Goal: Task Accomplishment & Management: Use online tool/utility

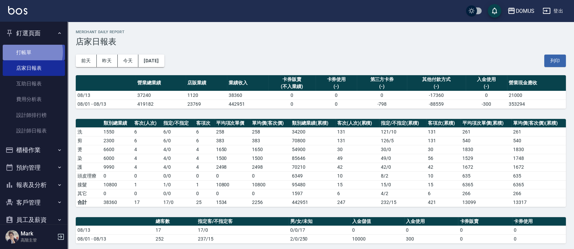
click at [28, 51] on link "打帳單" at bounding box center [34, 53] width 62 height 16
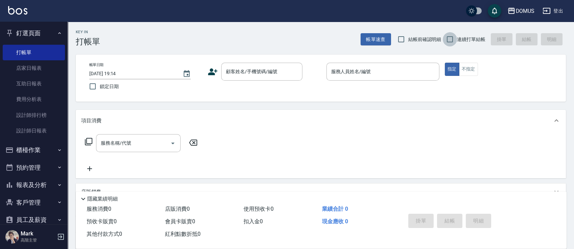
click at [455, 44] on input "連續打單結帳" at bounding box center [450, 39] width 14 height 14
checkbox input "true"
click at [252, 80] on div "帳單日期 [DATE] 19:14 鎖定日期 顧客姓名/手機號碼/編號 顧客姓名/手機號碼/編號 服務人員姓名/編號 服務人員姓名/編號 指定 不指定" at bounding box center [321, 78] width 474 height 31
click at [254, 80] on div "帳單日期 [DATE] 19:14 鎖定日期 顧客姓名/手機號碼/編號 顧客姓名/手機號碼/編號 服務人員姓名/編號 服務人員姓名/編號 指定 不指定" at bounding box center [321, 78] width 474 height 31
click at [255, 78] on div "顧客姓名/手機號碼/編號" at bounding box center [261, 72] width 81 height 18
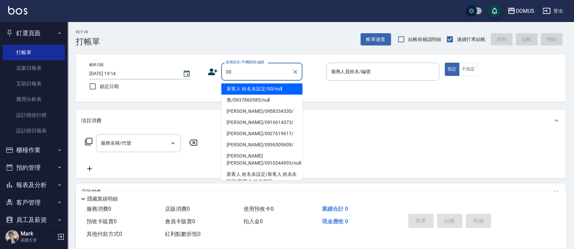
type input "新客人 姓名未設定/00/null"
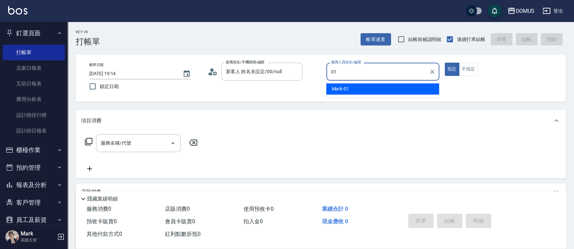
type input "Mark-01"
type button "true"
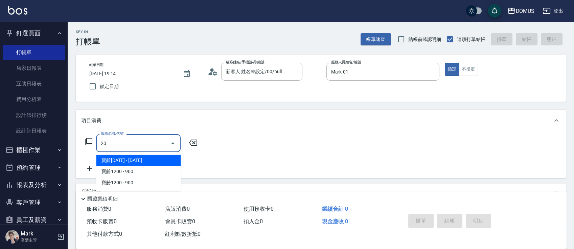
type input "206"
type input "20"
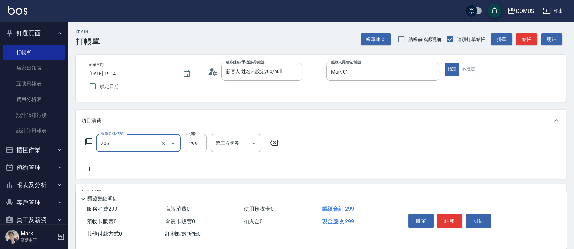
type input "健康洗髮(206)"
type input "3"
type input "0"
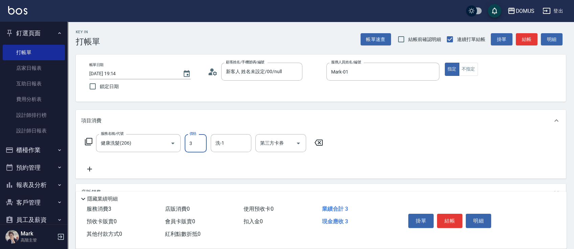
type input "30"
type input "300"
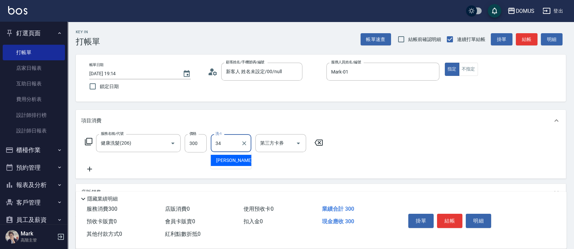
type input "[PERSON_NAME]-34"
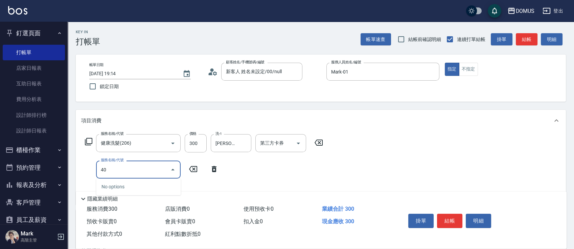
type input "401"
type input "50"
type input "剪髮(401)"
type input "5"
type input "30"
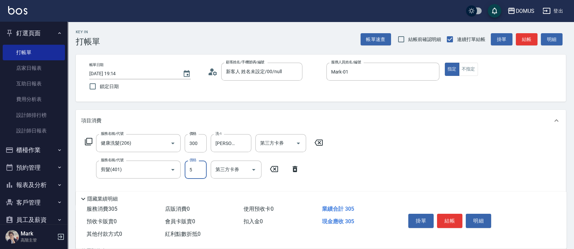
type input "50"
type input "80"
type input "500"
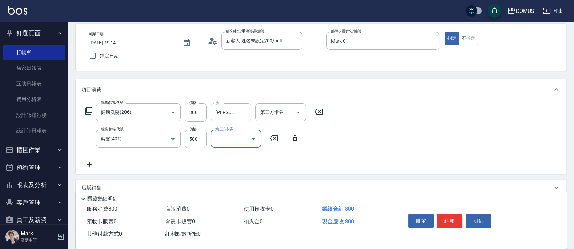
scroll to position [45, 0]
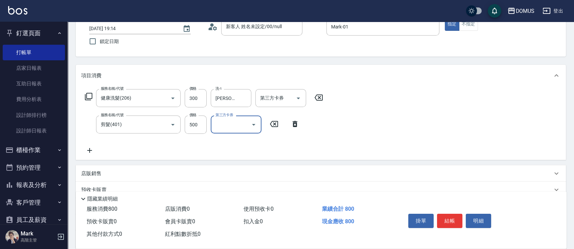
click at [139, 170] on div "店販銷售" at bounding box center [316, 173] width 471 height 7
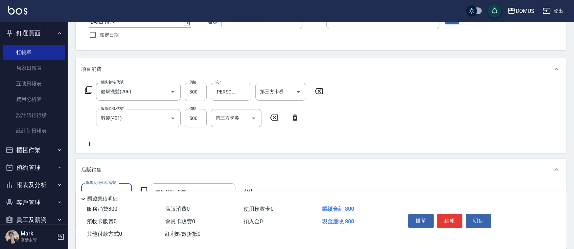
scroll to position [90, 0]
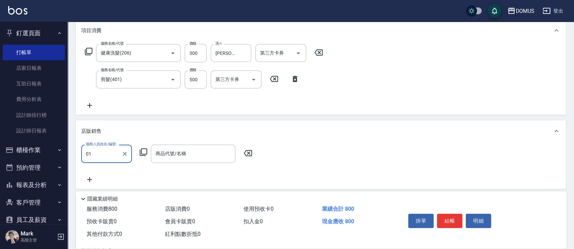
type input "Mark-01"
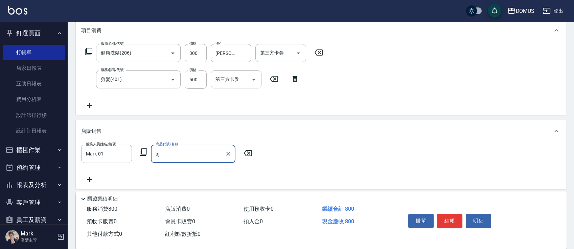
type input "a"
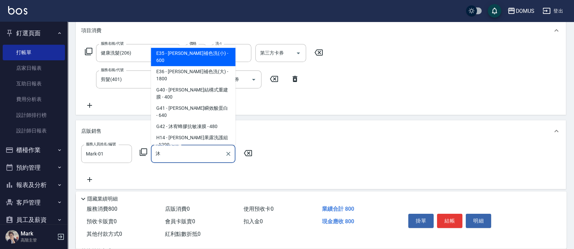
type input "[PERSON_NAME]補色洗(小)"
type input "140"
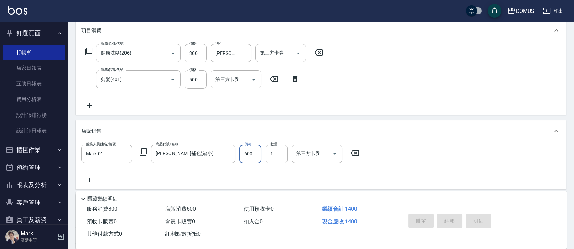
type input "0"
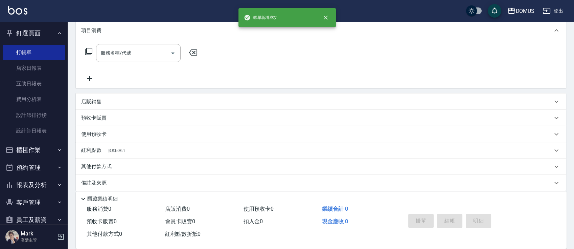
scroll to position [0, 0]
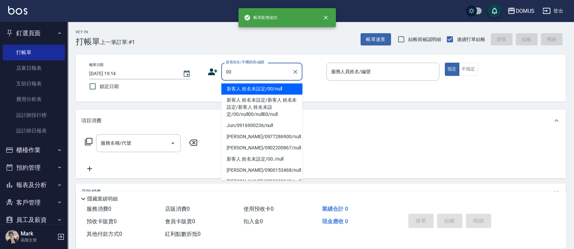
type input "00"
type input "0"
type input "新客人 姓名未設定/00/null"
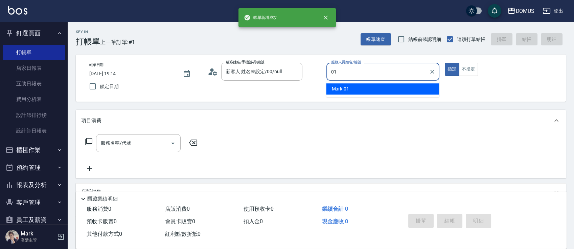
type input "Mark-01"
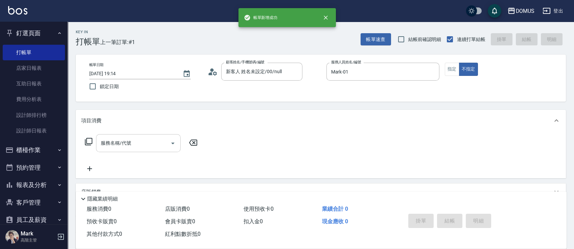
click at [129, 143] on input "服務名稱/代號" at bounding box center [133, 143] width 68 height 12
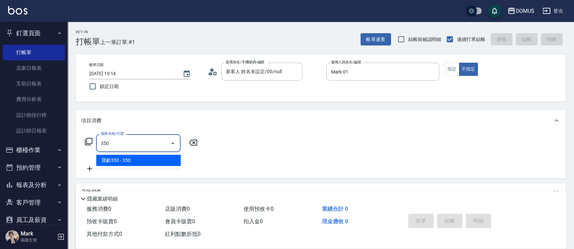
type input "寶齡350(1000)"
type input "30"
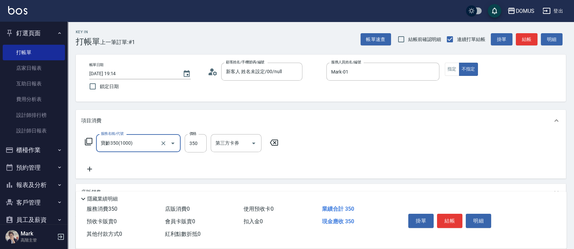
type input "寶齡350(1000)"
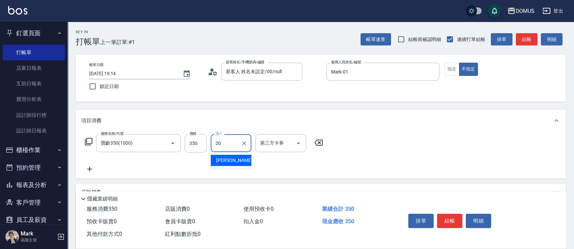
type input "[PERSON_NAME]-20"
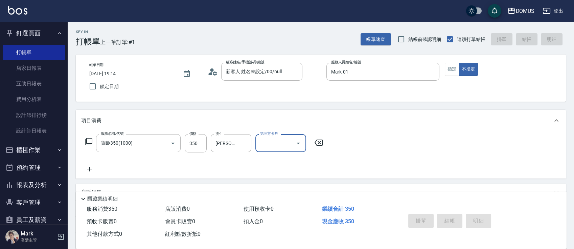
type input "[DATE] 19:15"
type input "0"
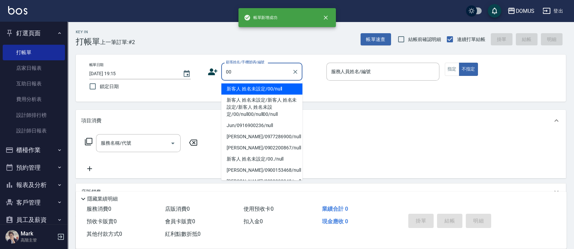
type input "新客人 姓名未設定/00/null"
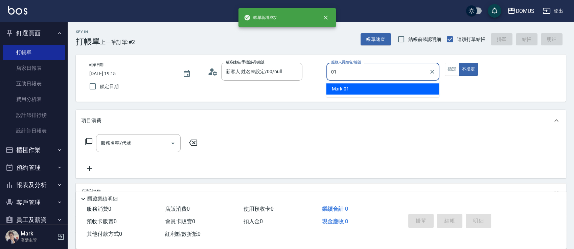
type input "Mark-01"
type button "false"
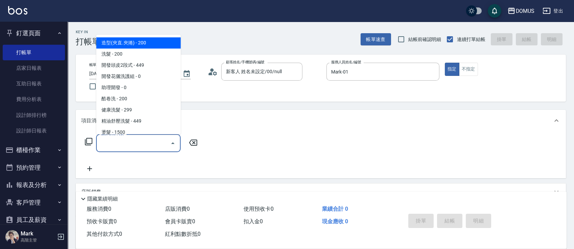
click at [130, 138] on input "服務名稱/代號" at bounding box center [133, 143] width 68 height 12
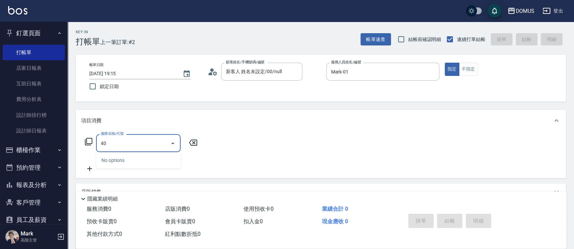
type input "401"
type input "20"
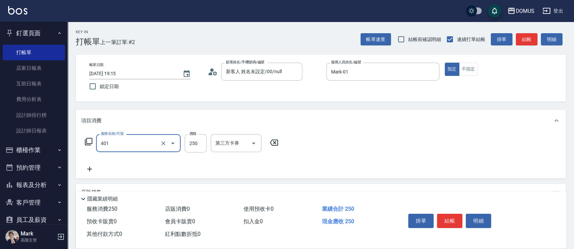
type input "剪髮(401)"
type input "3"
type input "0"
type input "30"
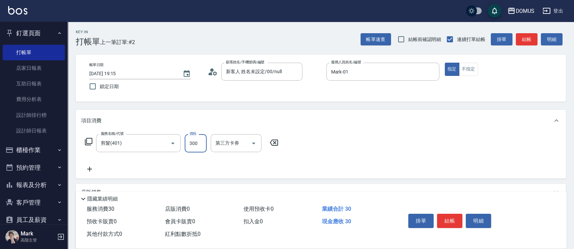
type input "300"
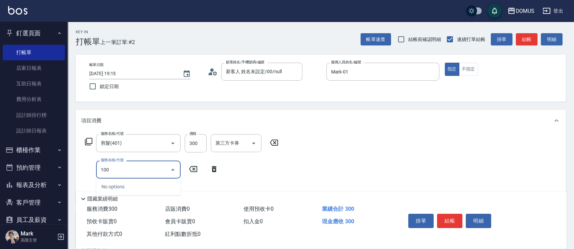
type input "1001"
type input "100"
type input "洗+AB劑(1001)"
type input "8"
type input "30"
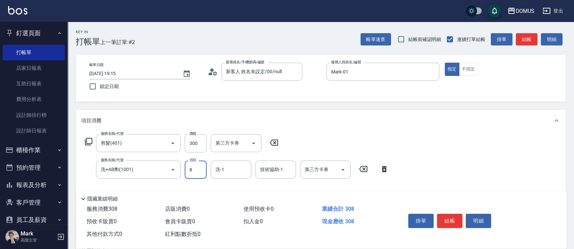
type input "80"
type input "110"
type input "800"
type input "[PERSON_NAME]-34"
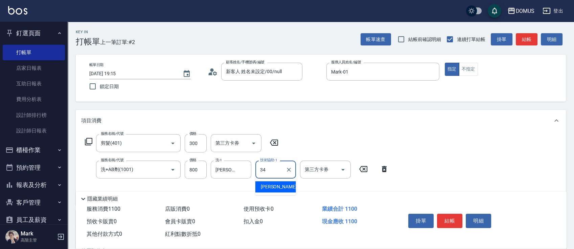
type input "[PERSON_NAME]-34"
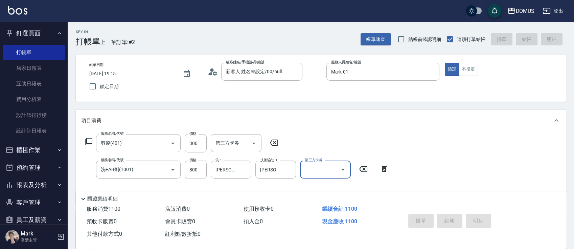
type input "0"
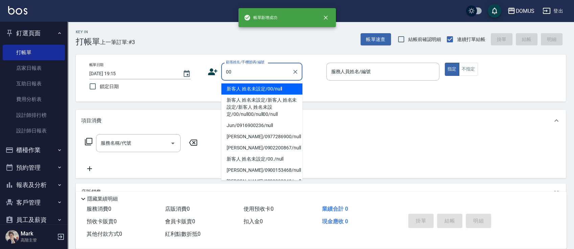
type input "00"
type input "0"
type input "新客人 姓名未設定/00/null"
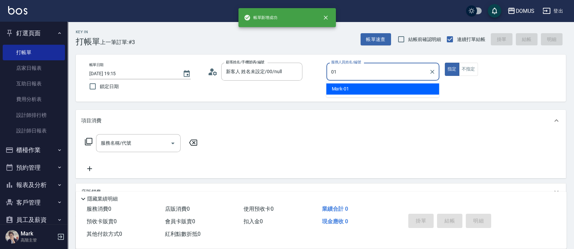
type input "Mark-01"
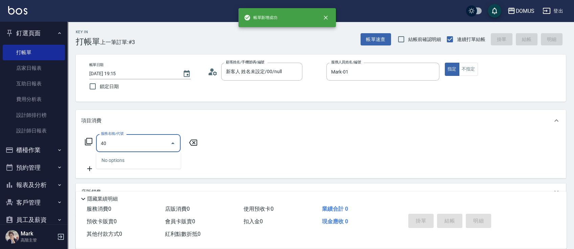
type input "401"
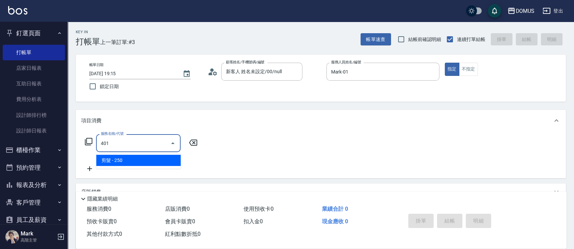
type input "20"
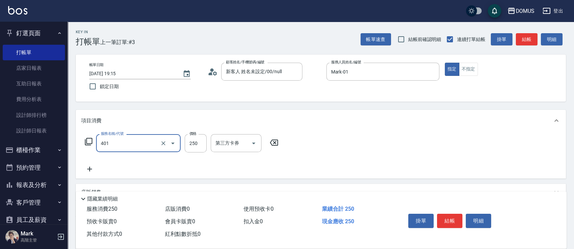
type input "剪髮(401)"
type input "6"
type input "0"
type input "60"
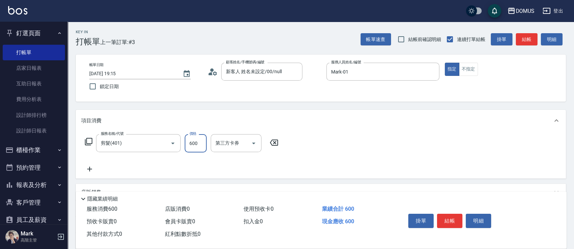
type input "600"
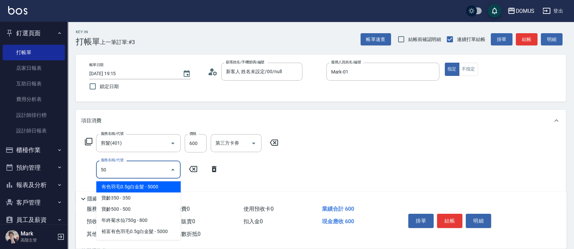
type input "501"
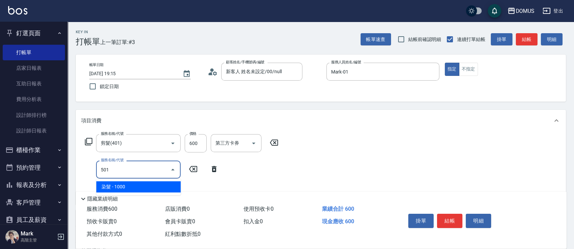
type input "160"
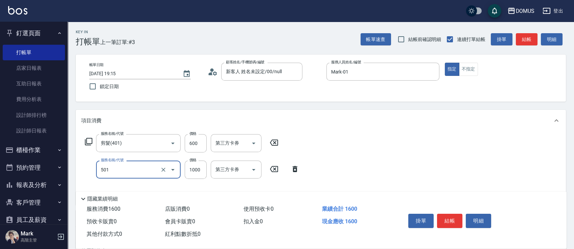
type input "染髮(501)"
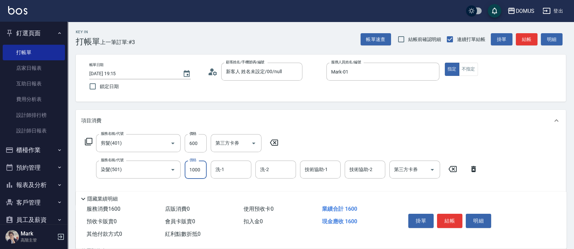
type input "1"
type input "60"
type input "15"
type input "70"
type input "150"
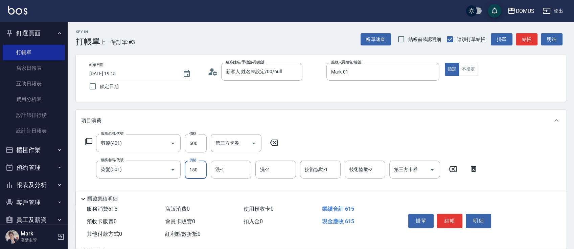
type input "210"
type input "1500"
type input "[PERSON_NAME]-34"
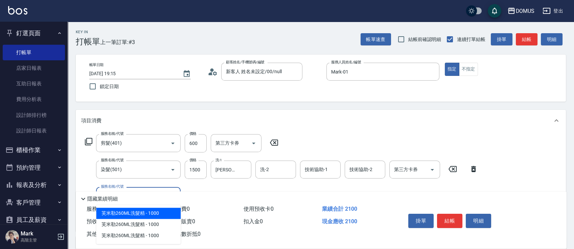
type input "604"
type input "280"
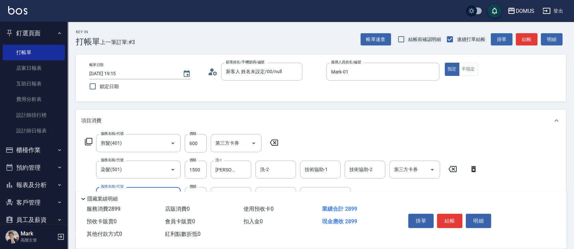
type input "二段肩上(604)"
type input "210"
type input "80"
type input "290"
type input "800"
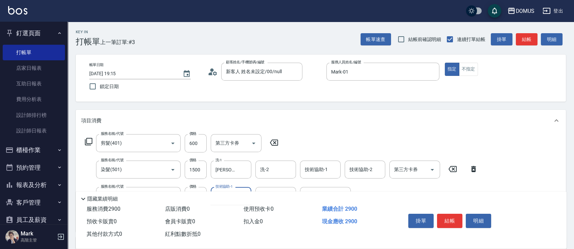
type input "[PERSON_NAME]-34"
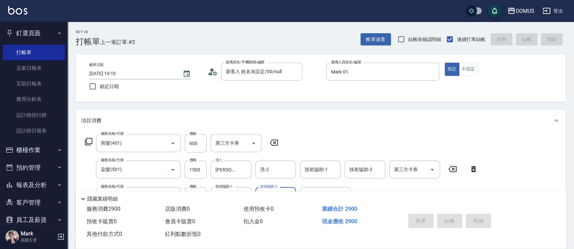
type input "0"
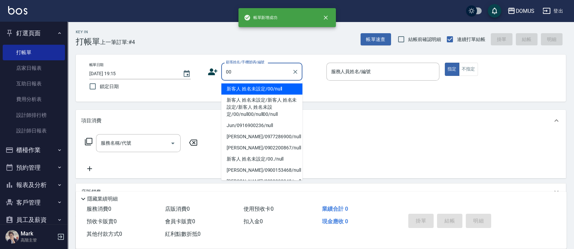
type input "新客人 姓名未設定/00/null"
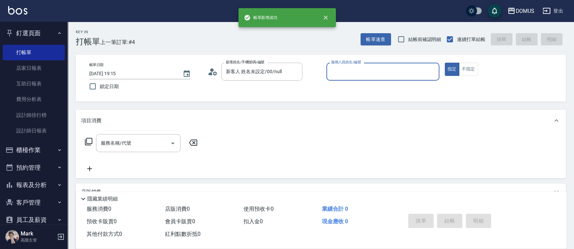
type input "1"
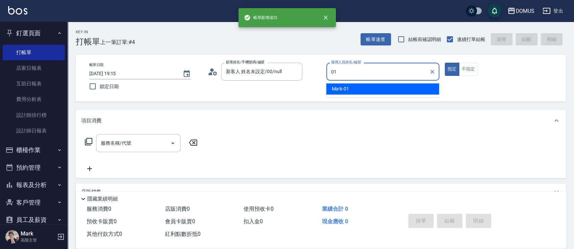
type input "Mark-01"
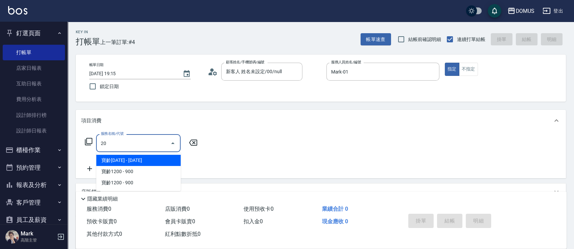
type input "206"
type input "20"
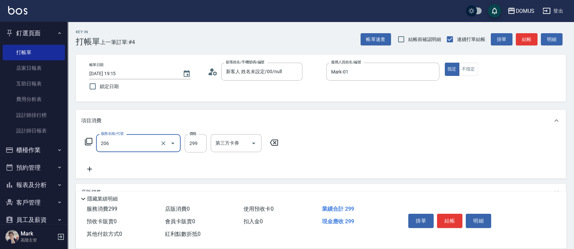
type input "健康洗髮(206)"
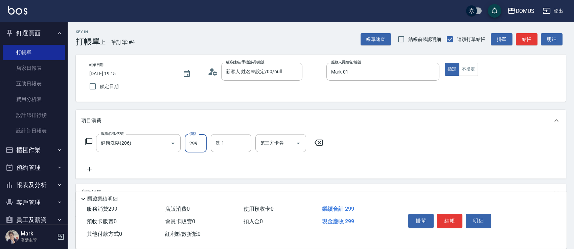
type input "0"
type input "30"
type input "300"
type input "[PERSON_NAME]-20"
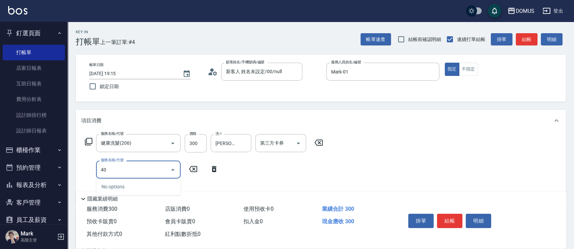
type input "401"
type input "50"
type input "剪髮(401)"
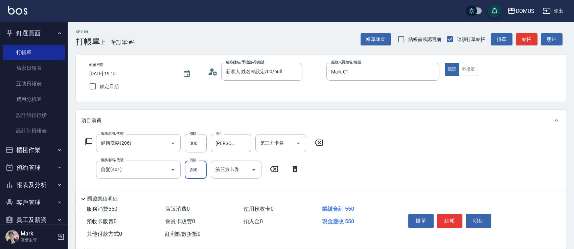
type input "5"
type input "30"
type input "50"
type input "80"
type input "500"
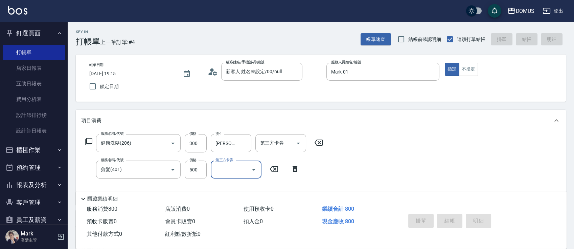
type input "0"
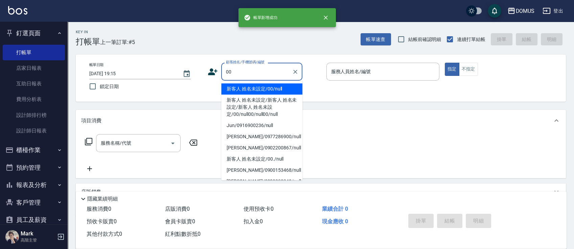
type input "新客人 姓名未設定/00/null"
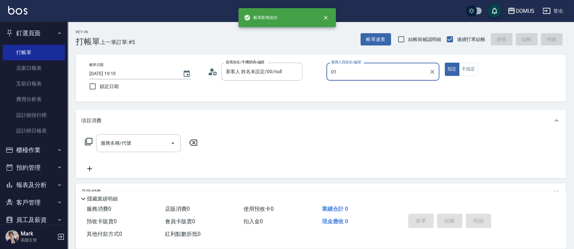
type input "Mark-01"
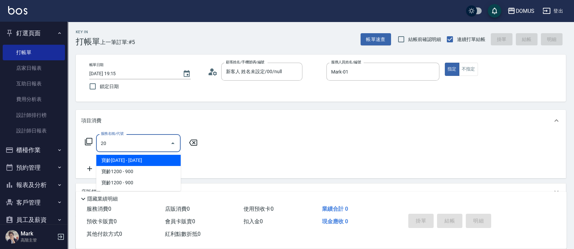
type input "206"
type input "20"
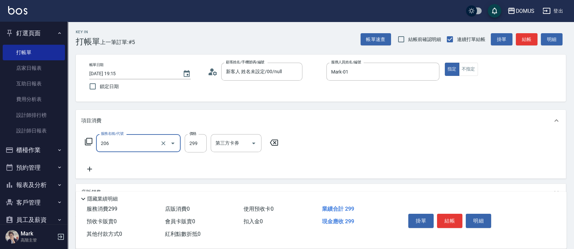
type input "健康洗髮(206)"
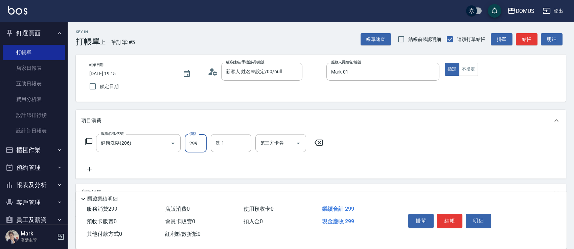
type input "3"
type input "0"
type input "30"
type input "300"
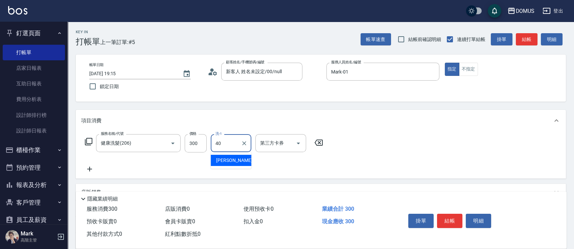
type input "[PERSON_NAME]-40"
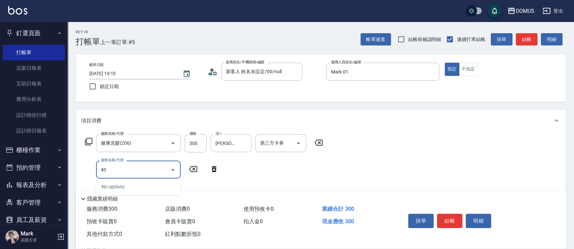
type input "401"
type input "50"
type input "剪髮(401)"
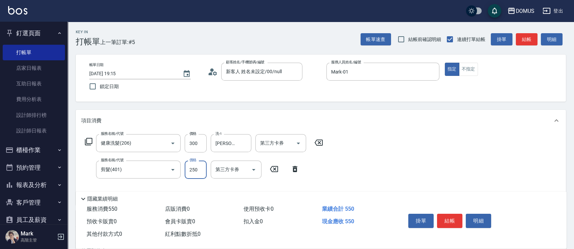
type input "30"
type input "50"
type input "80"
type input "500"
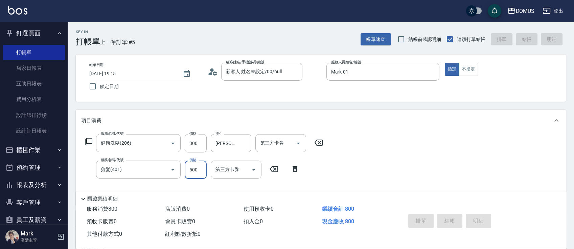
type input "0"
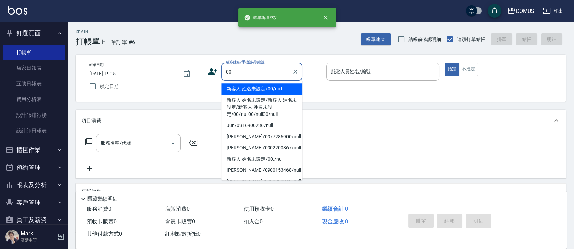
type input "新客人 姓名未設定/00/null"
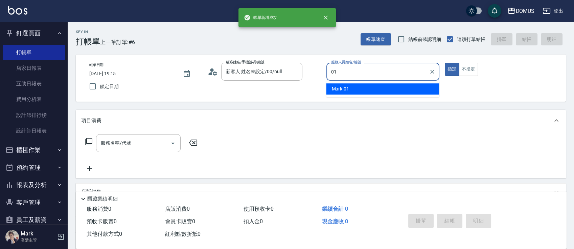
type input "Mark-01"
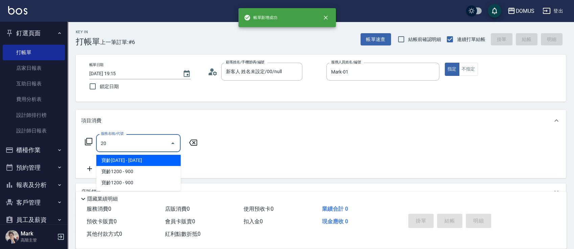
type input "206"
type input "20"
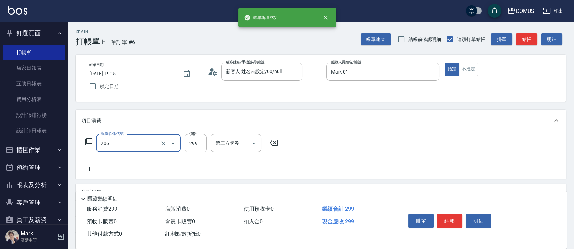
type input "健康洗髮(206)"
type input "0"
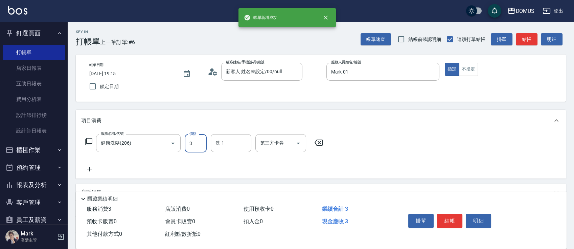
type input "30"
type input "300"
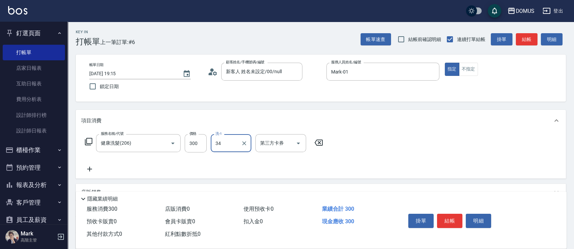
type input "[PERSON_NAME]-34"
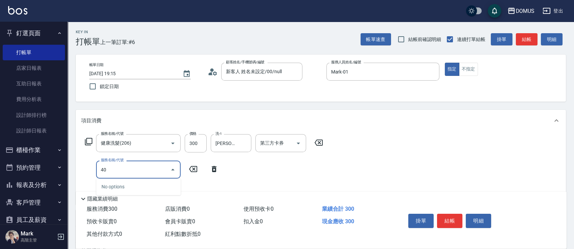
type input "401"
type input "50"
type input "剪髮(401)"
type input "30"
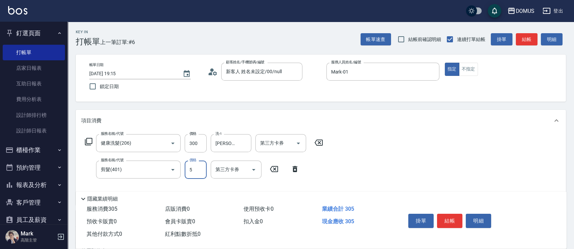
type input "50"
type input "80"
type input "500"
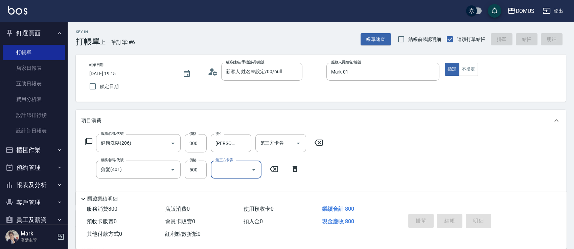
type input "0"
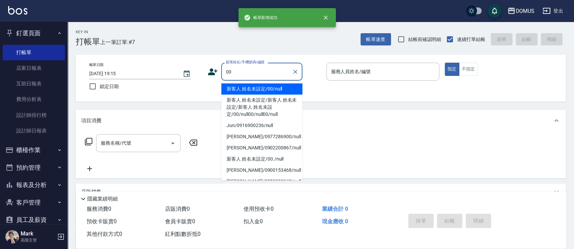
type input "新客人 姓名未設定/00/null"
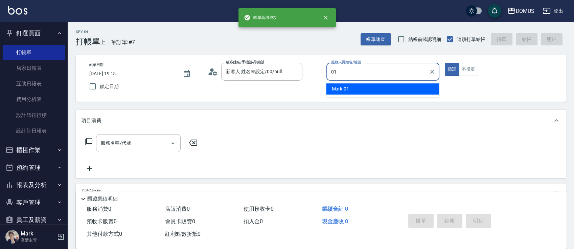
type input "Mark-01"
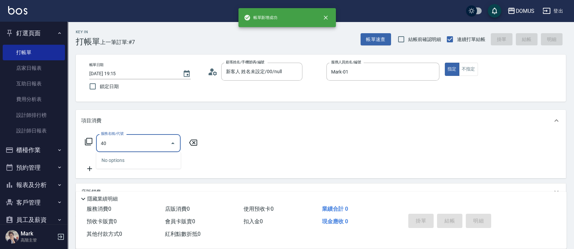
type input "401"
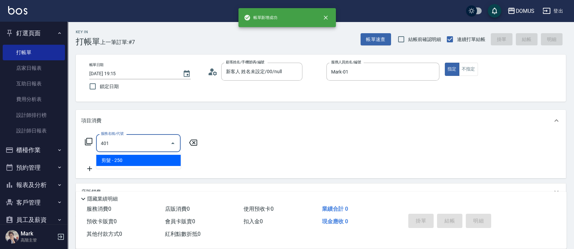
type input "20"
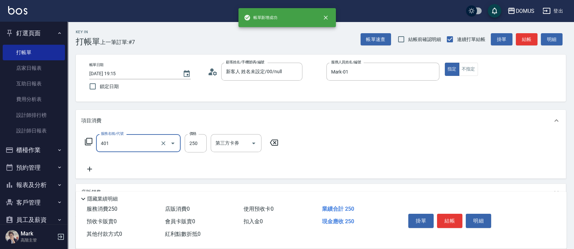
type input "剪髮(401)"
type input "6"
type input "0"
type input "60"
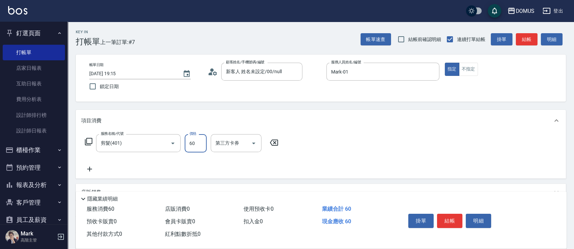
type input "60"
type input "600"
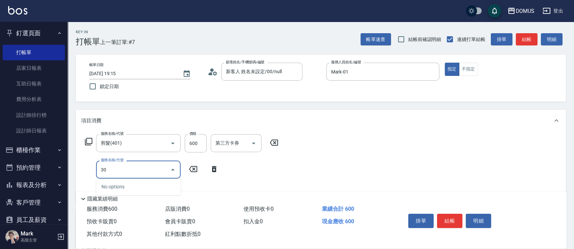
type input "301"
type input "210"
type input "燙髮(301)"
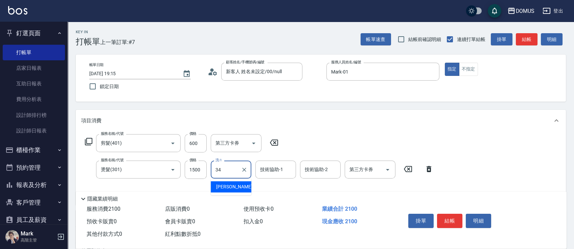
type input "[PERSON_NAME]-34"
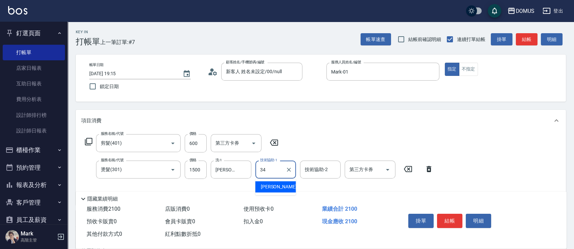
type input "[PERSON_NAME]-34"
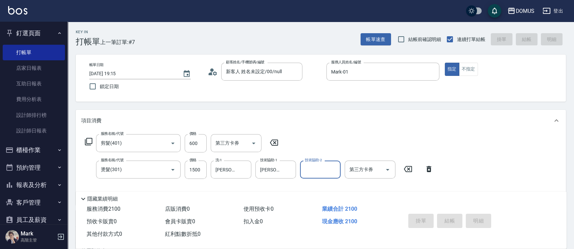
type input "0"
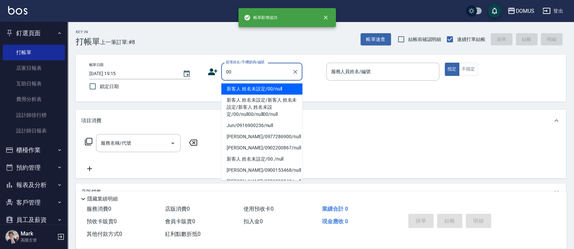
type input "新客人 姓名未設定/00/null"
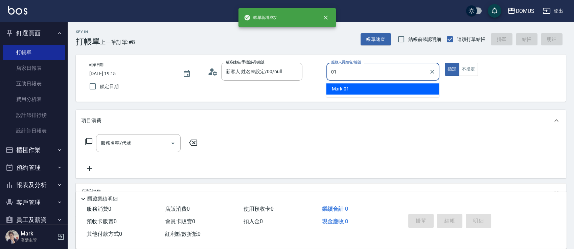
type input "Mark-01"
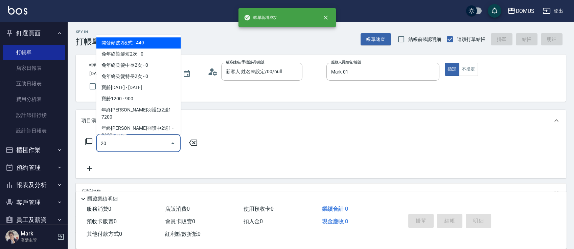
type input "206"
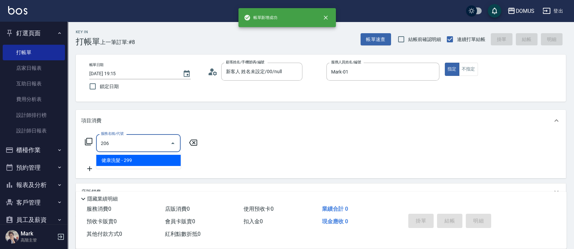
type input "20"
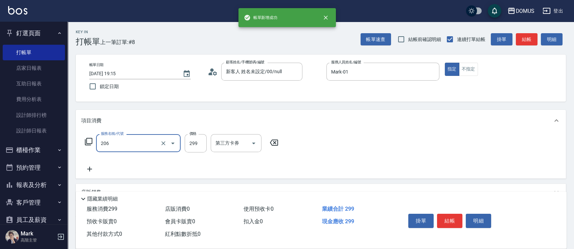
type input "健康洗髮(206)"
type input "3"
type input "0"
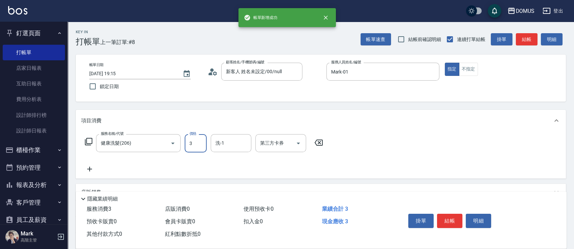
type input "30"
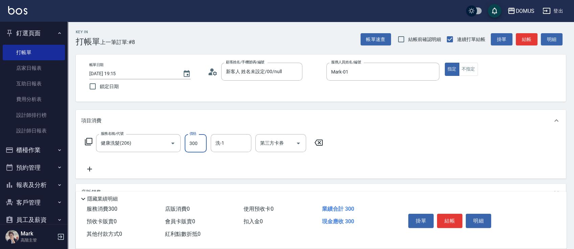
type input "300"
type input "[PERSON_NAME]-34"
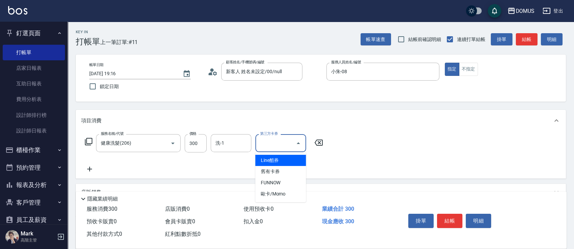
click at [93, 170] on icon at bounding box center [89, 169] width 17 height 8
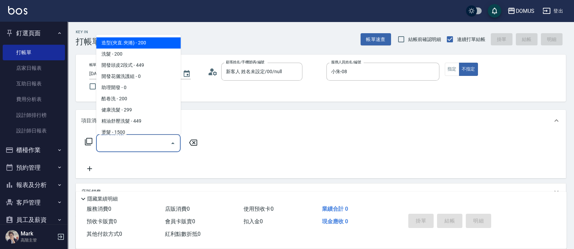
click at [108, 146] on input "服務名稱/代號" at bounding box center [133, 143] width 68 height 12
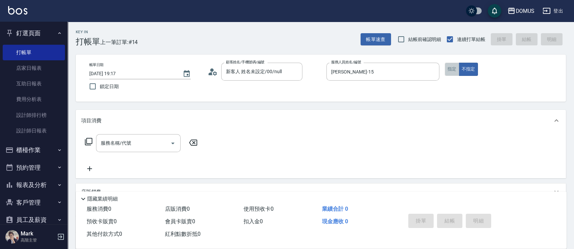
click at [450, 71] on button "指定" at bounding box center [452, 69] width 15 height 13
click at [149, 142] on input "服務名稱/代號" at bounding box center [133, 143] width 68 height 12
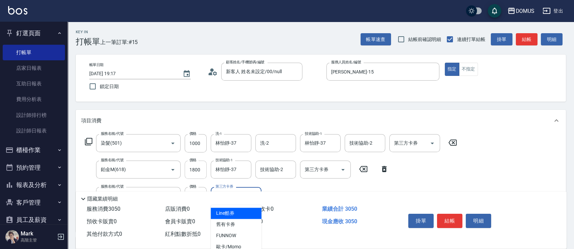
scroll to position [45, 0]
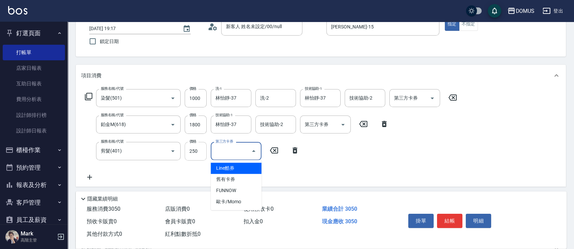
click at [198, 156] on input "250" at bounding box center [196, 151] width 22 height 18
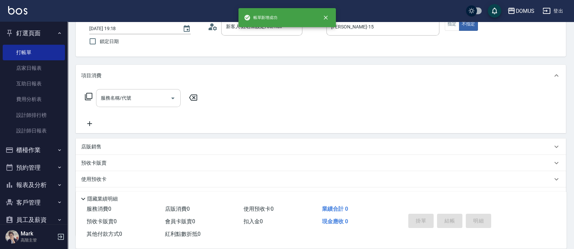
click at [123, 99] on input "服務名稱/代號" at bounding box center [133, 98] width 68 height 12
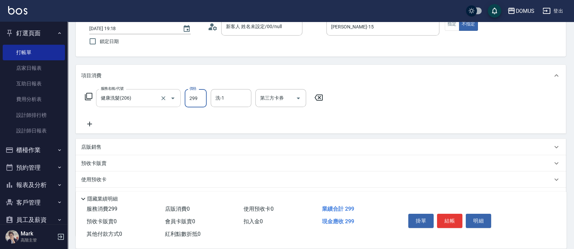
click at [130, 98] on input "健康洗髮(206)" at bounding box center [129, 98] width 60 height 12
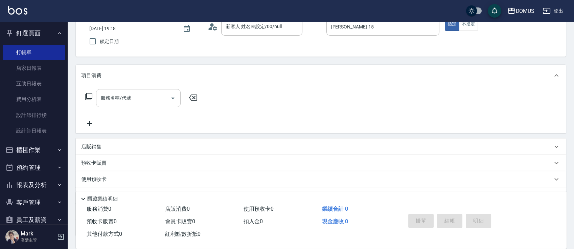
click at [114, 106] on div "服務名稱/代號" at bounding box center [138, 98] width 85 height 18
click at [119, 103] on input "服務名稱/代號" at bounding box center [133, 98] width 68 height 12
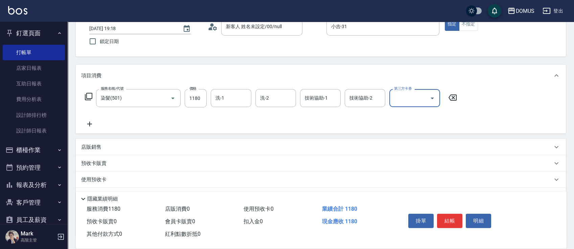
click at [211, 98] on div "洗-1" at bounding box center [231, 98] width 41 height 18
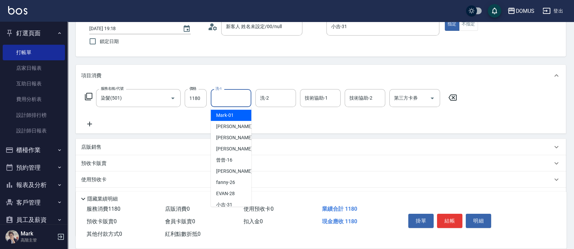
click at [221, 99] on input "洗-1" at bounding box center [231, 98] width 34 height 12
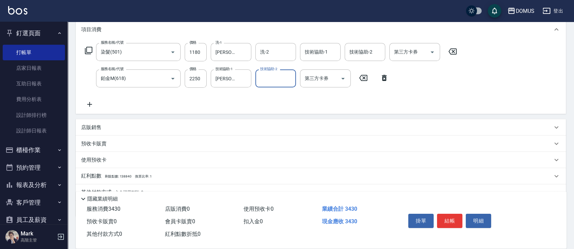
scroll to position [123, 0]
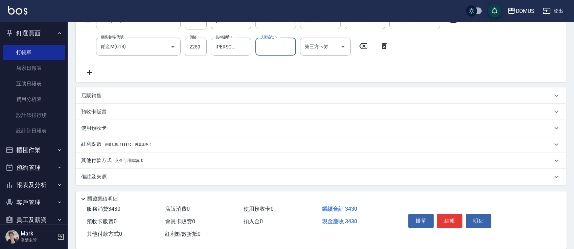
click at [210, 160] on div "其他付款方式 入金可用餘額: 0" at bounding box center [316, 160] width 471 height 7
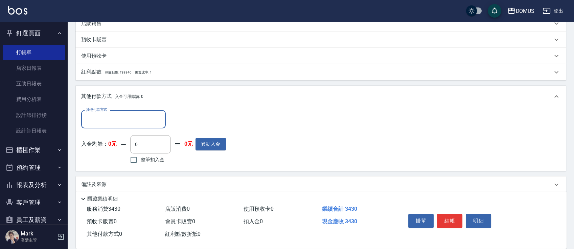
scroll to position [199, 0]
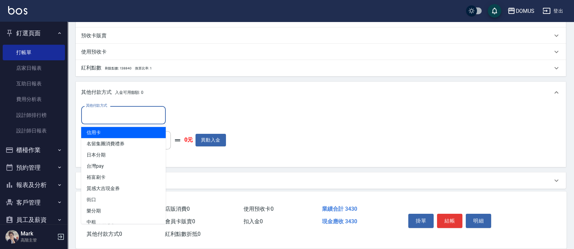
click at [118, 114] on input "其他付款方式" at bounding box center [123, 115] width 78 height 12
click at [108, 133] on span "信用卡" at bounding box center [123, 132] width 85 height 11
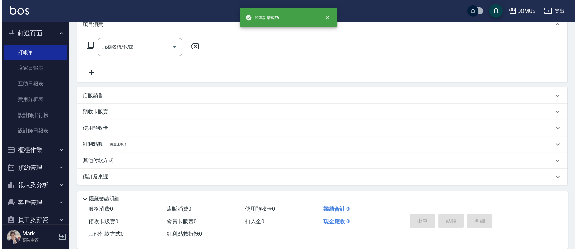
scroll to position [0, 0]
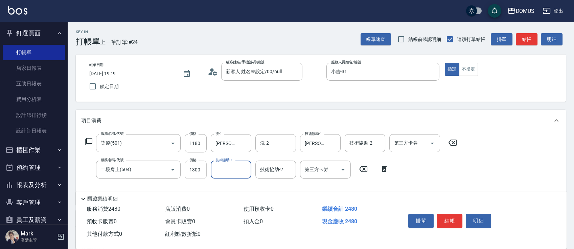
click at [198, 176] on input "1300" at bounding box center [196, 169] width 22 height 18
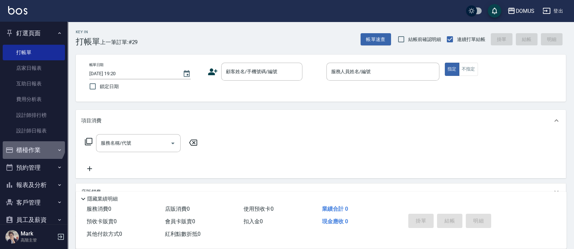
click at [32, 141] on button "櫃檯作業" at bounding box center [34, 150] width 62 height 18
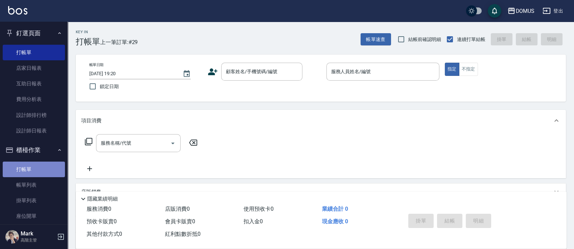
click at [38, 173] on link "打帳單" at bounding box center [34, 169] width 62 height 16
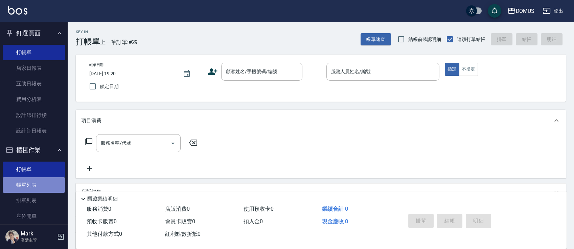
click at [34, 183] on link "帳單列表" at bounding box center [34, 185] width 62 height 16
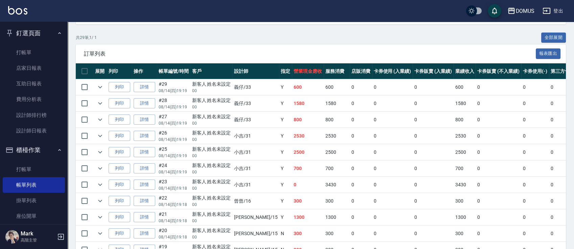
scroll to position [96, 0]
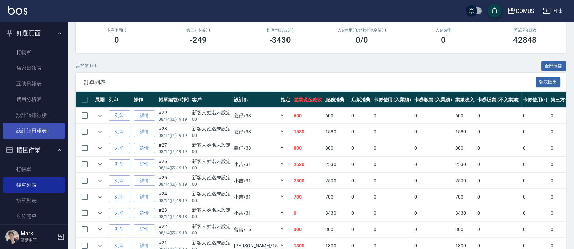
click at [46, 134] on link "設計師日報表" at bounding box center [34, 131] width 62 height 16
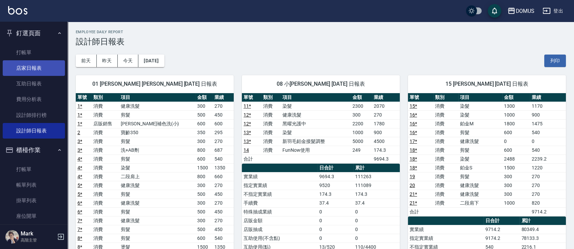
click at [22, 69] on link "店家日報表" at bounding box center [34, 68] width 62 height 16
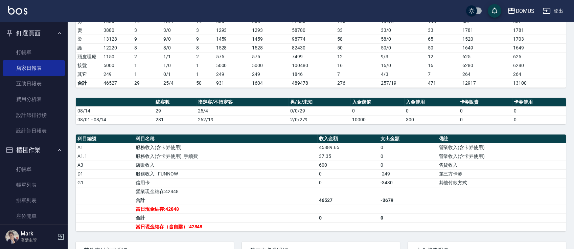
scroll to position [180, 0]
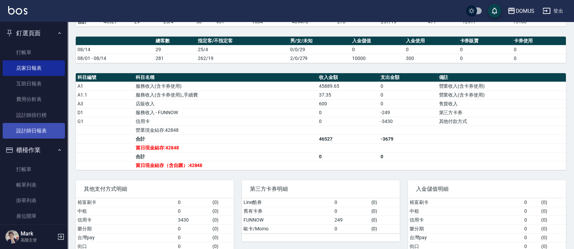
click at [39, 137] on link "設計師日報表" at bounding box center [34, 131] width 62 height 16
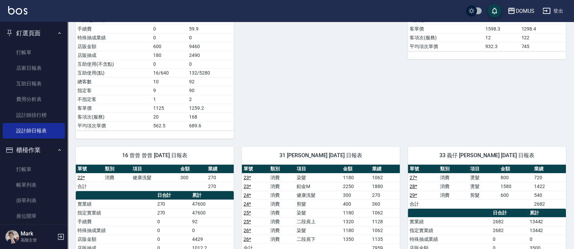
scroll to position [180, 0]
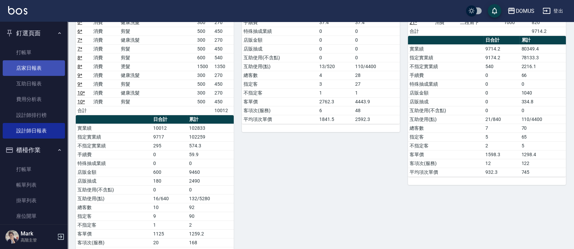
click at [42, 64] on link "店家日報表" at bounding box center [34, 68] width 62 height 16
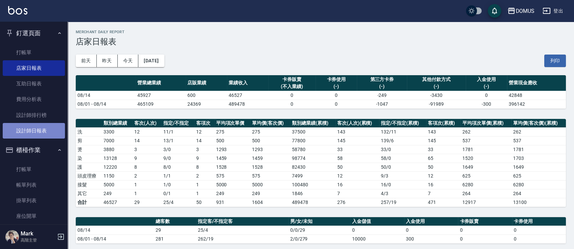
click at [54, 127] on link "設計師日報表" at bounding box center [34, 131] width 62 height 16
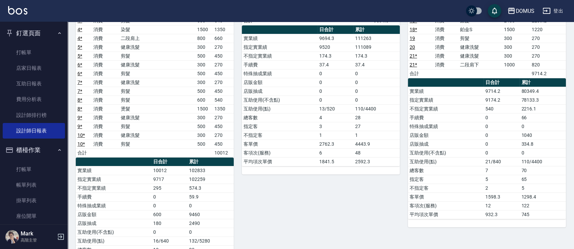
scroll to position [60, 0]
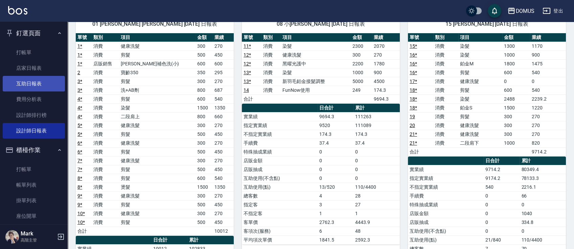
click at [37, 80] on link "互助日報表" at bounding box center [34, 84] width 62 height 16
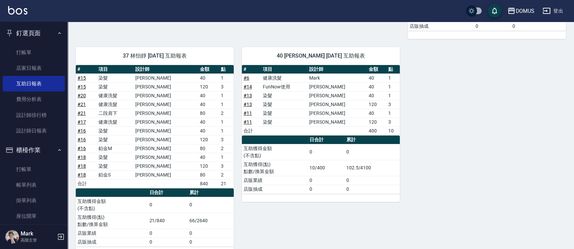
scroll to position [271, 0]
